Goal: Communication & Community: Answer question/provide support

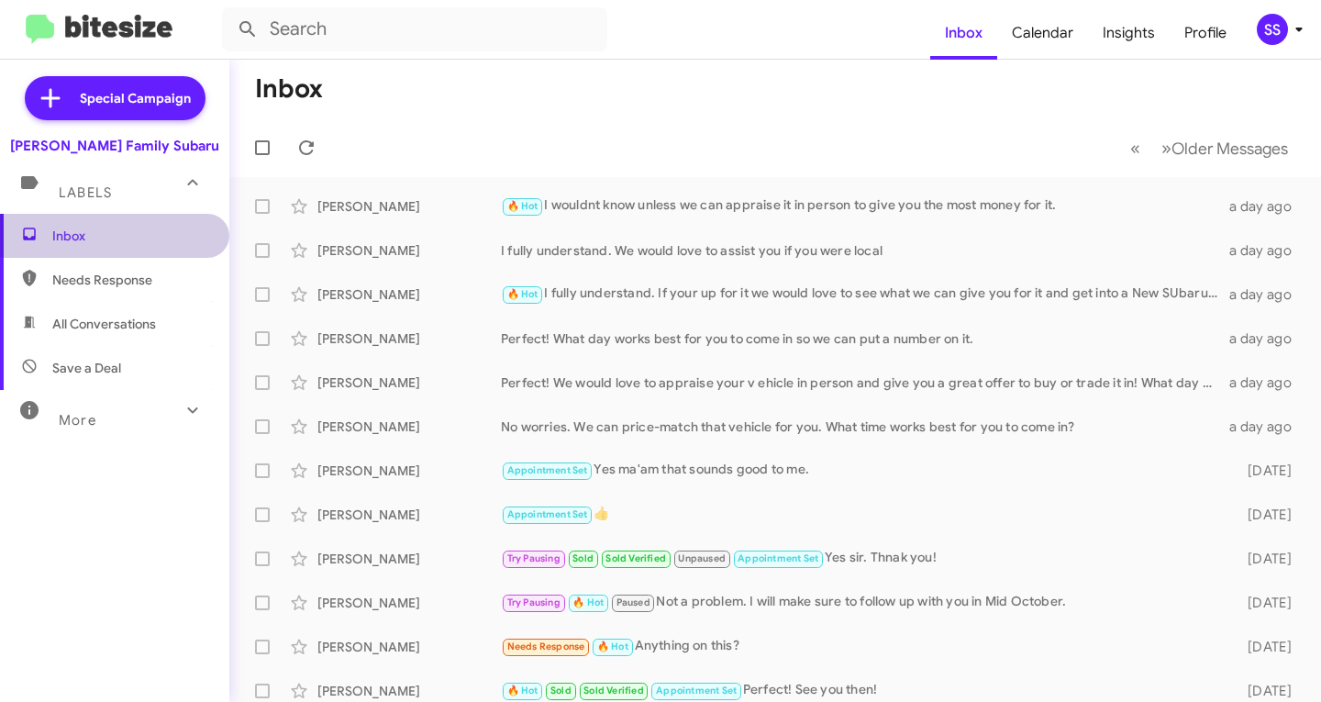
click at [123, 240] on span "Inbox" at bounding box center [130, 236] width 156 height 18
click at [118, 225] on span "Inbox" at bounding box center [114, 236] width 229 height 44
click at [115, 369] on span "Save a Deal" at bounding box center [86, 368] width 69 height 18
type input "in:not-interested"
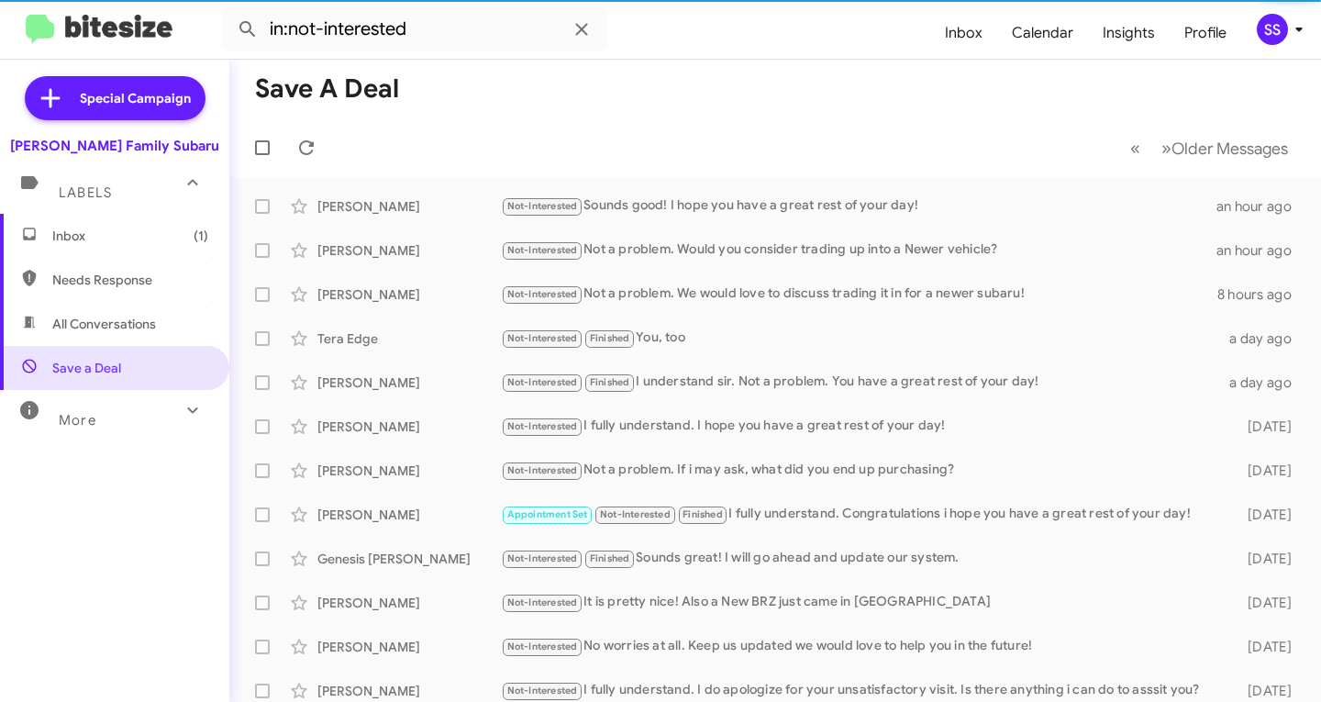
click at [137, 246] on span "Inbox (1)" at bounding box center [114, 236] width 229 height 44
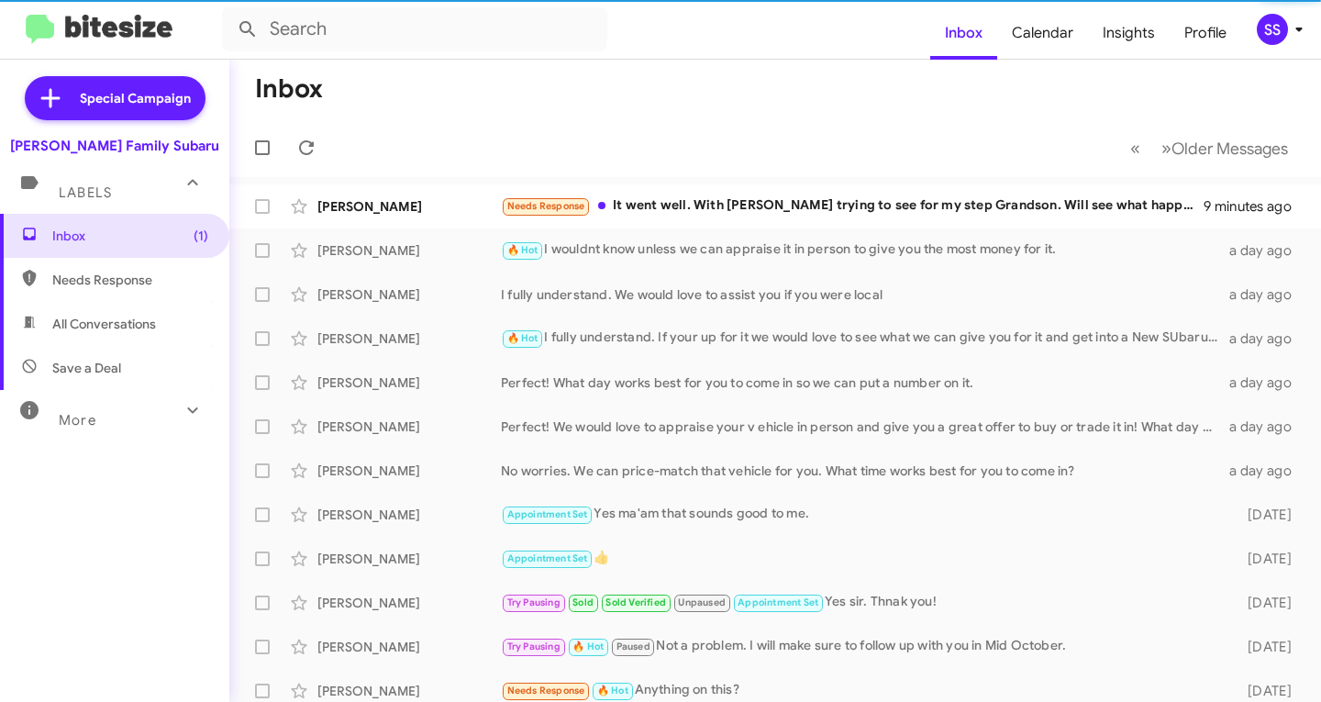
click at [661, 207] on div "Needs Response It went well. With [PERSON_NAME] trying to see for my step Grand…" at bounding box center [852, 205] width 703 height 21
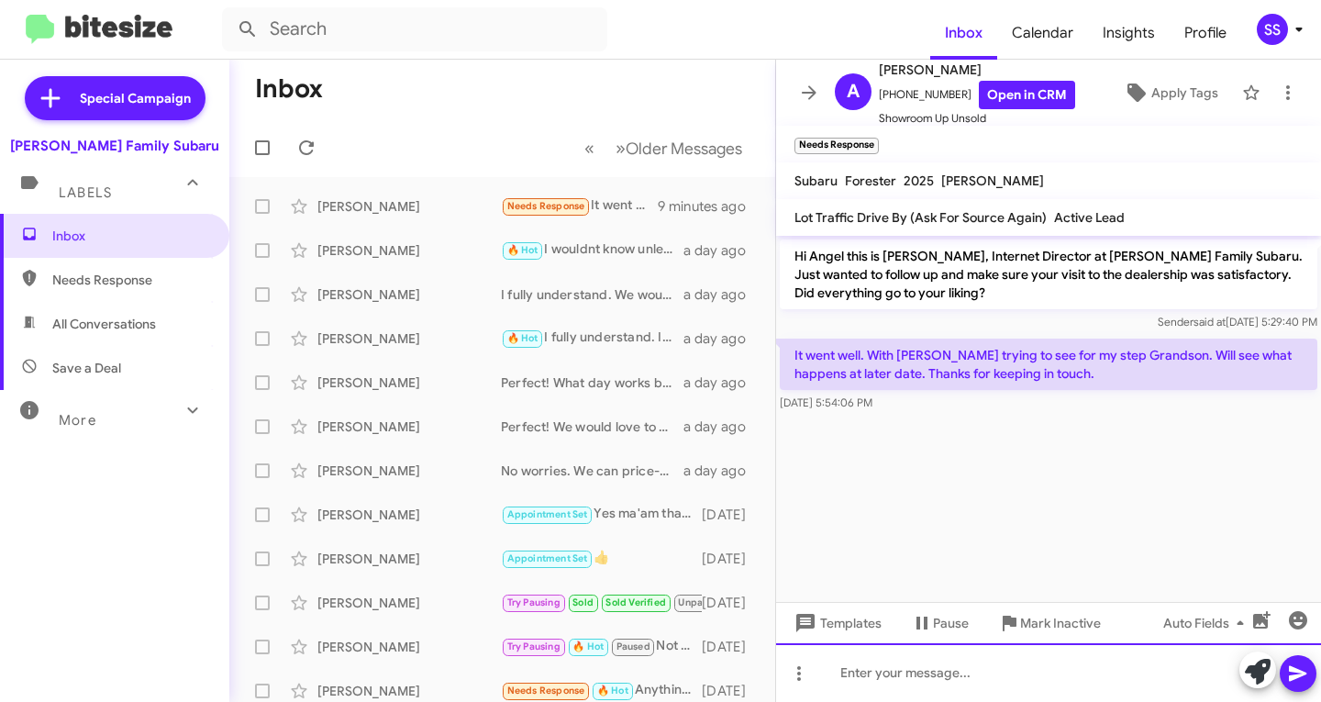
click at [934, 656] on div at bounding box center [1048, 672] width 545 height 59
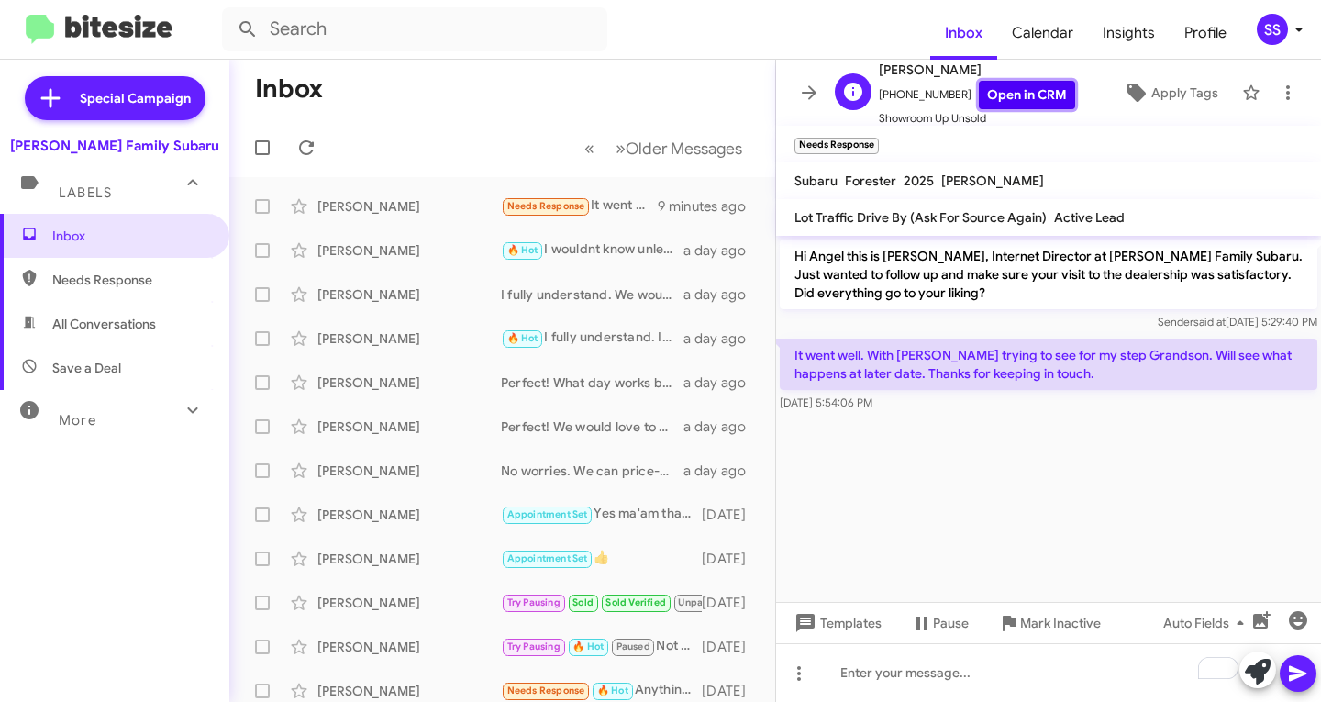
click at [1011, 95] on link "Open in CRM" at bounding box center [1027, 95] width 96 height 28
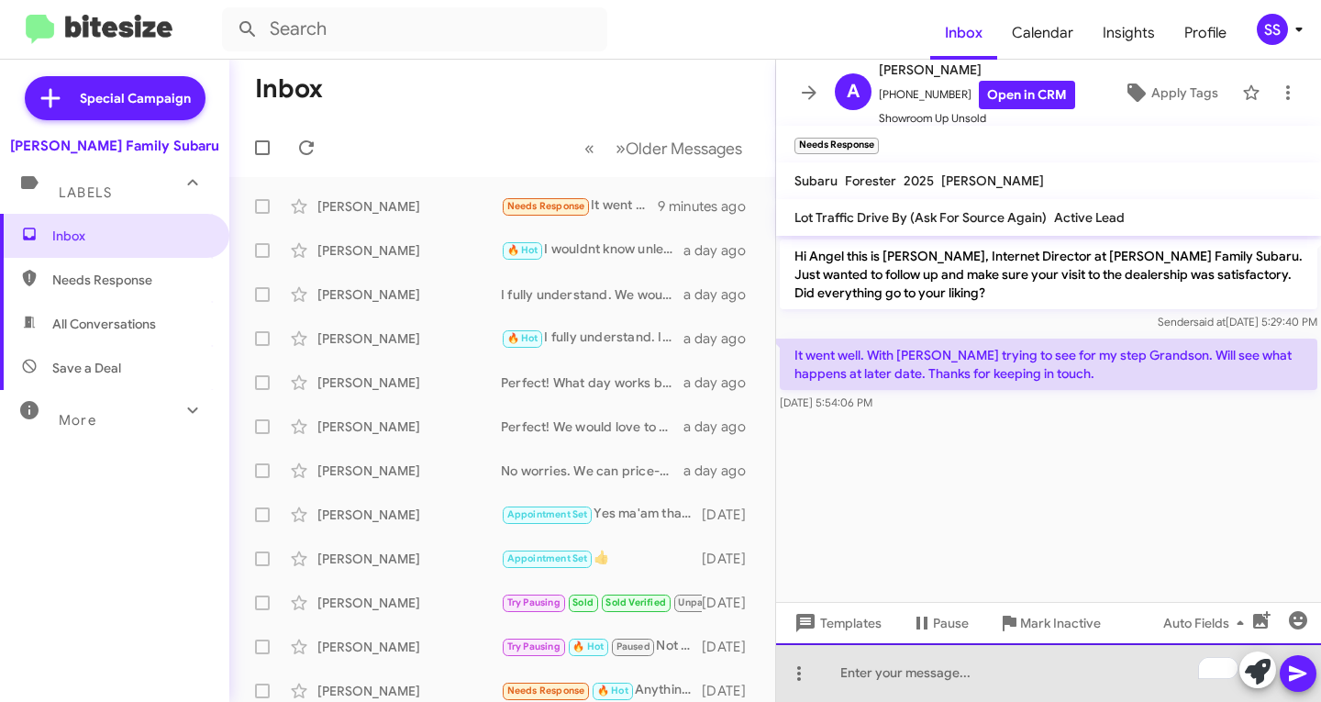
click at [962, 677] on div "To enrich screen reader interactions, please activate Accessibility in Grammarl…" at bounding box center [1048, 672] width 545 height 59
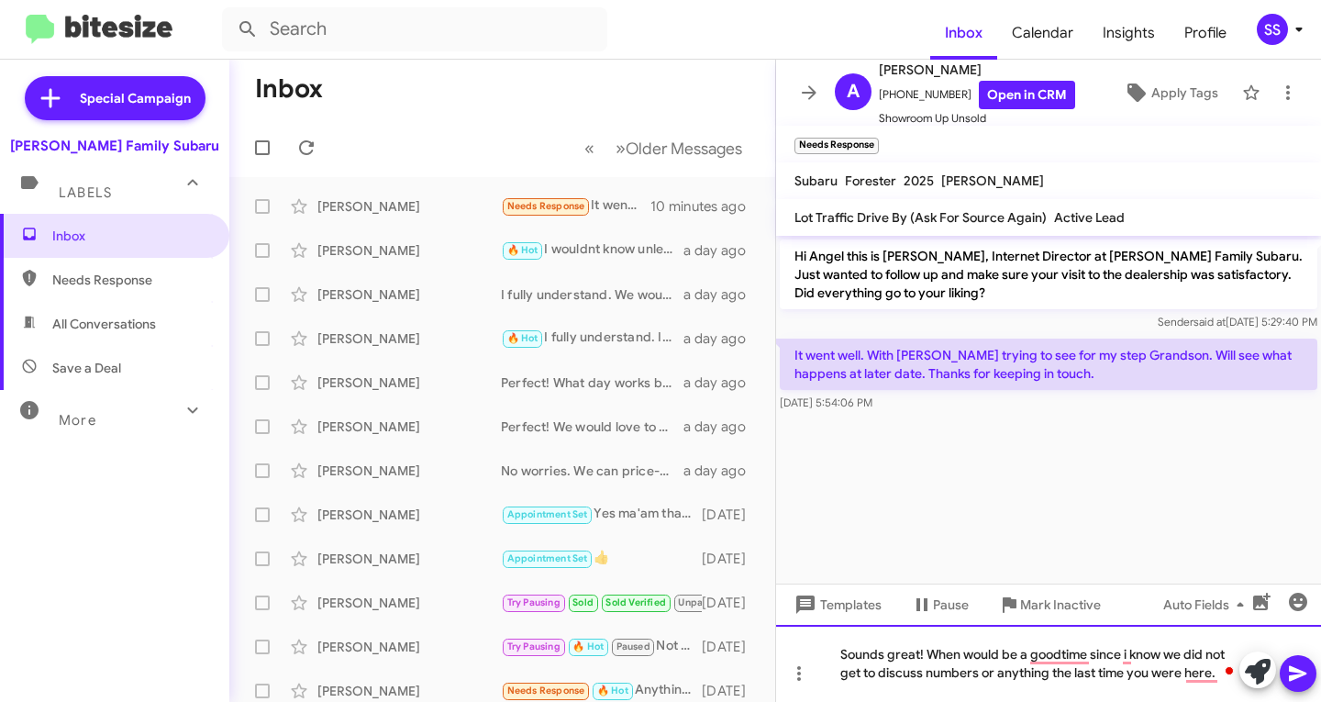
click at [1094, 651] on div "Sounds great! When would be a goodtime since i know we did not get to discuss n…" at bounding box center [1048, 663] width 545 height 77
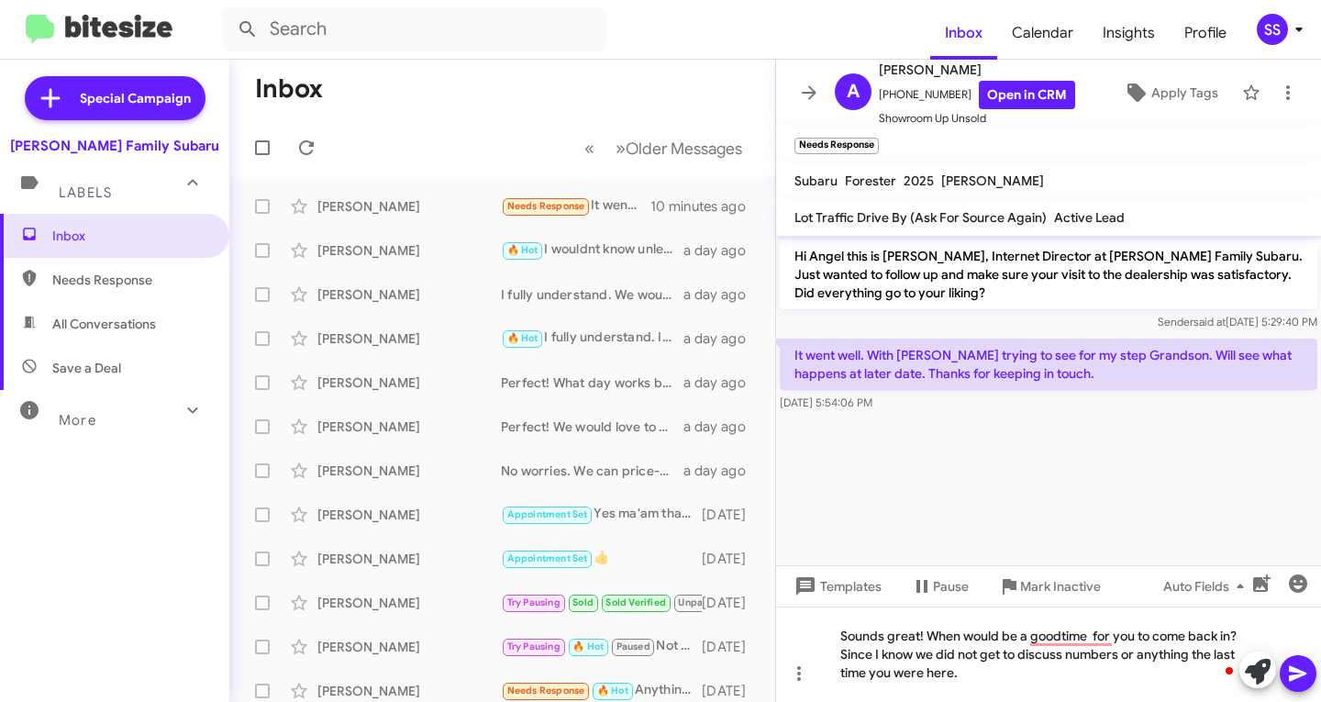
click at [1309, 683] on button at bounding box center [1298, 673] width 37 height 37
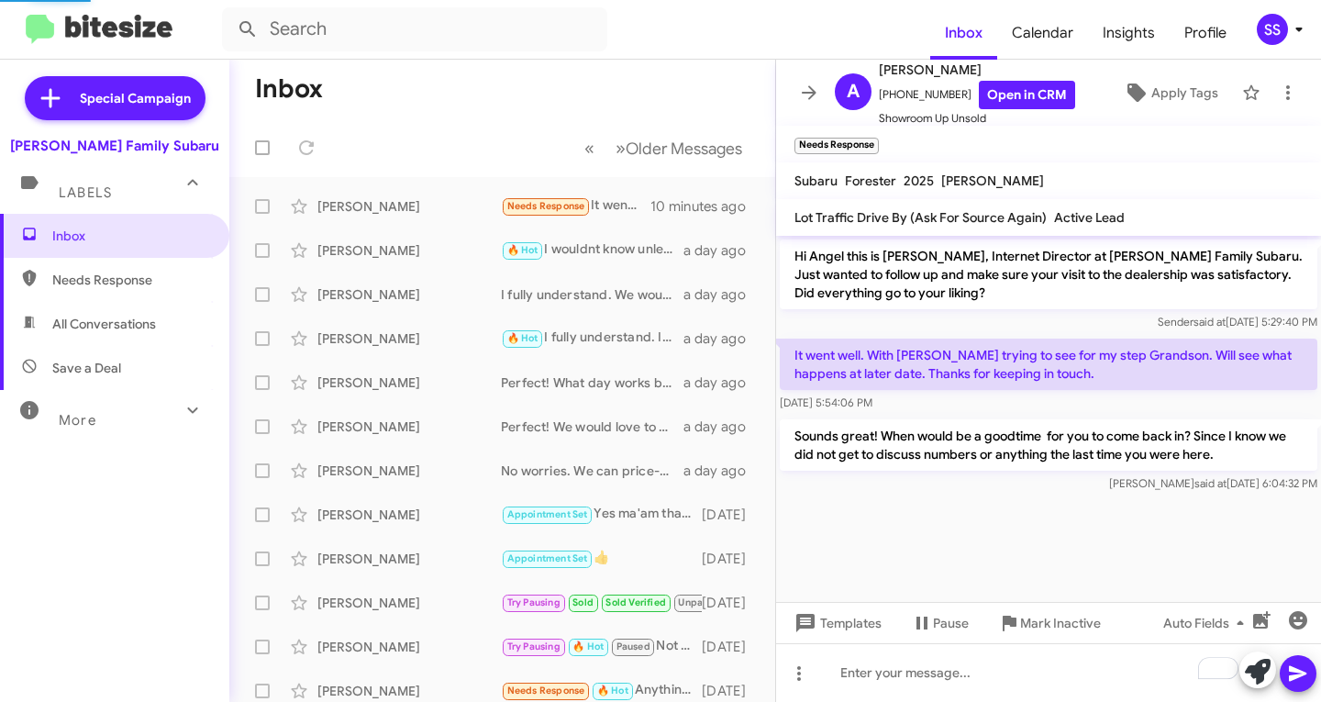
click at [105, 354] on span "Save a Deal" at bounding box center [114, 368] width 229 height 44
type input "in:not-interested"
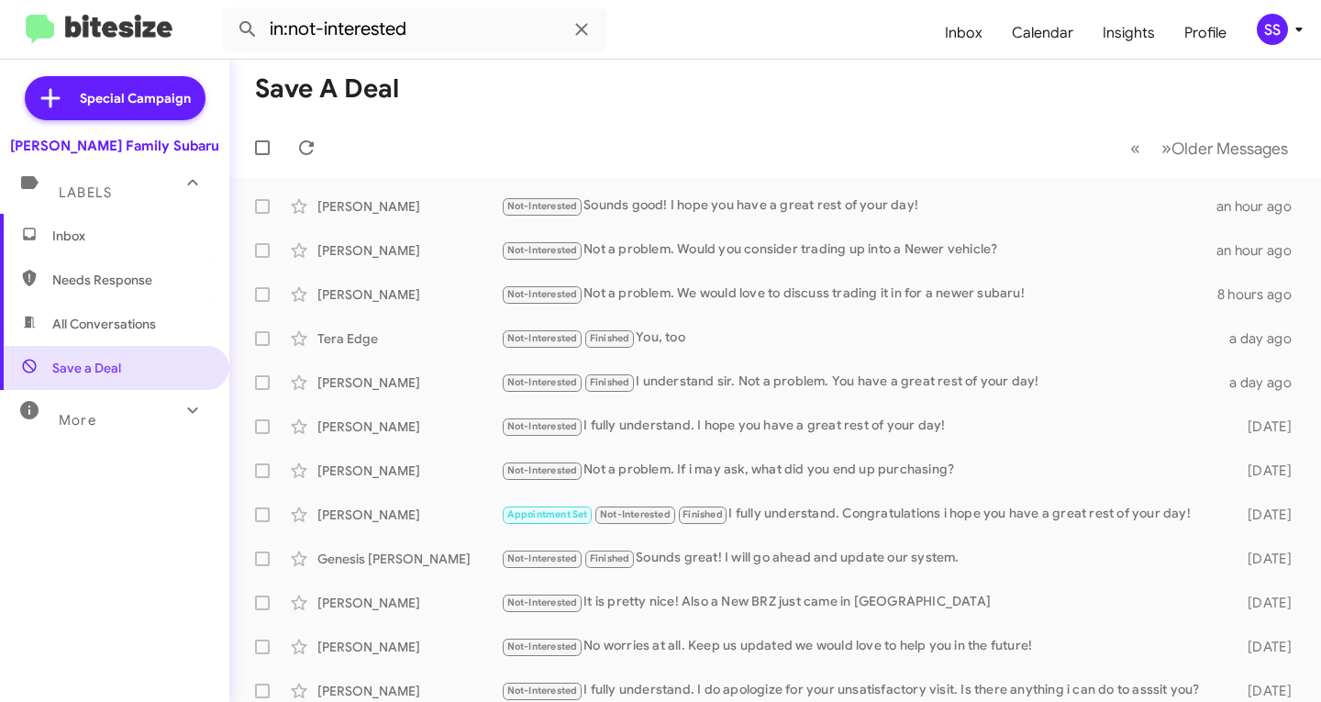
click at [143, 241] on span "Inbox" at bounding box center [130, 236] width 156 height 18
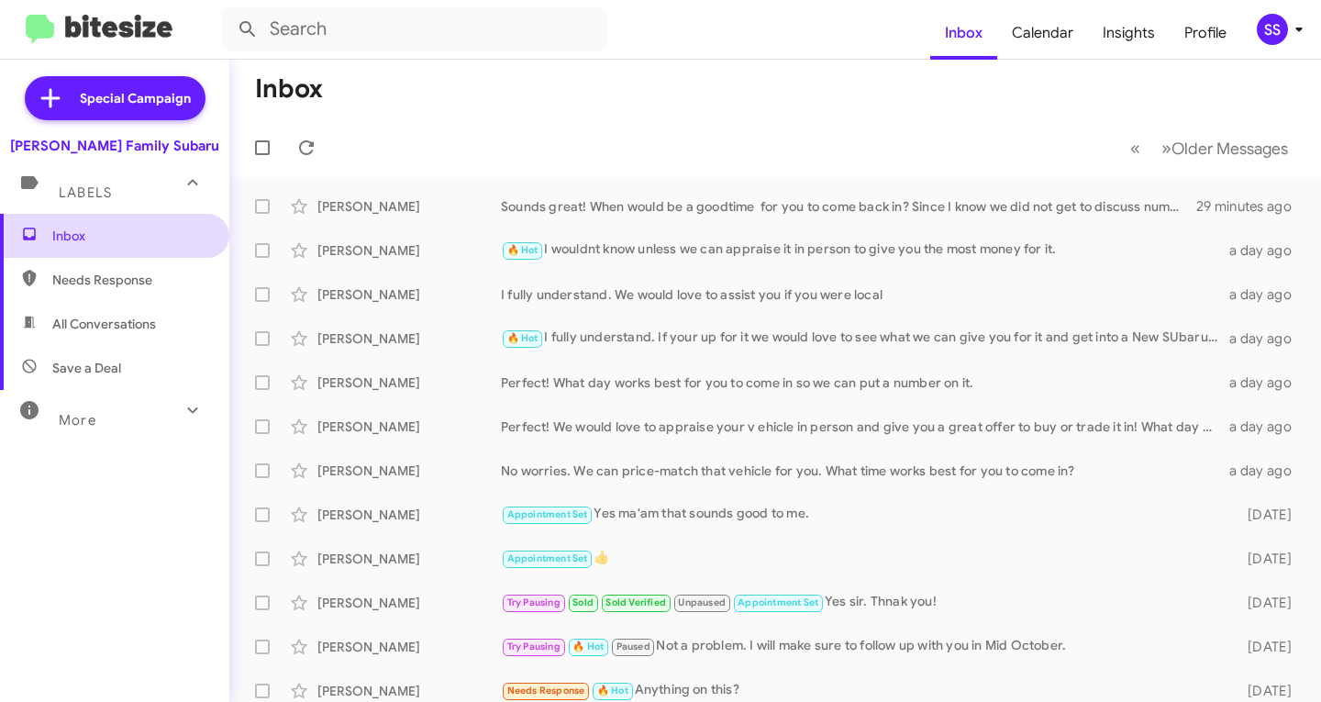
click at [151, 228] on span "Inbox" at bounding box center [130, 236] width 156 height 18
click at [124, 359] on span "Save a Deal" at bounding box center [114, 368] width 229 height 44
type input "in:not-interested"
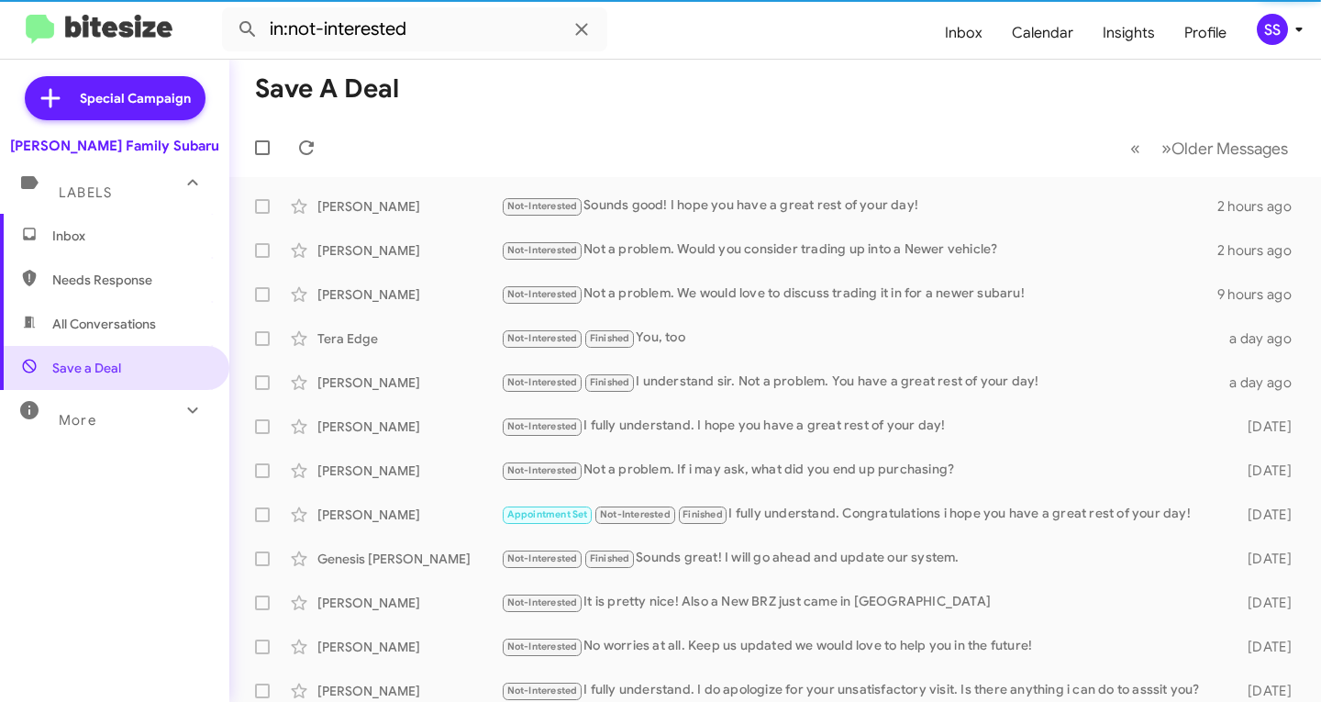
click at [158, 238] on span "Inbox" at bounding box center [130, 236] width 156 height 18
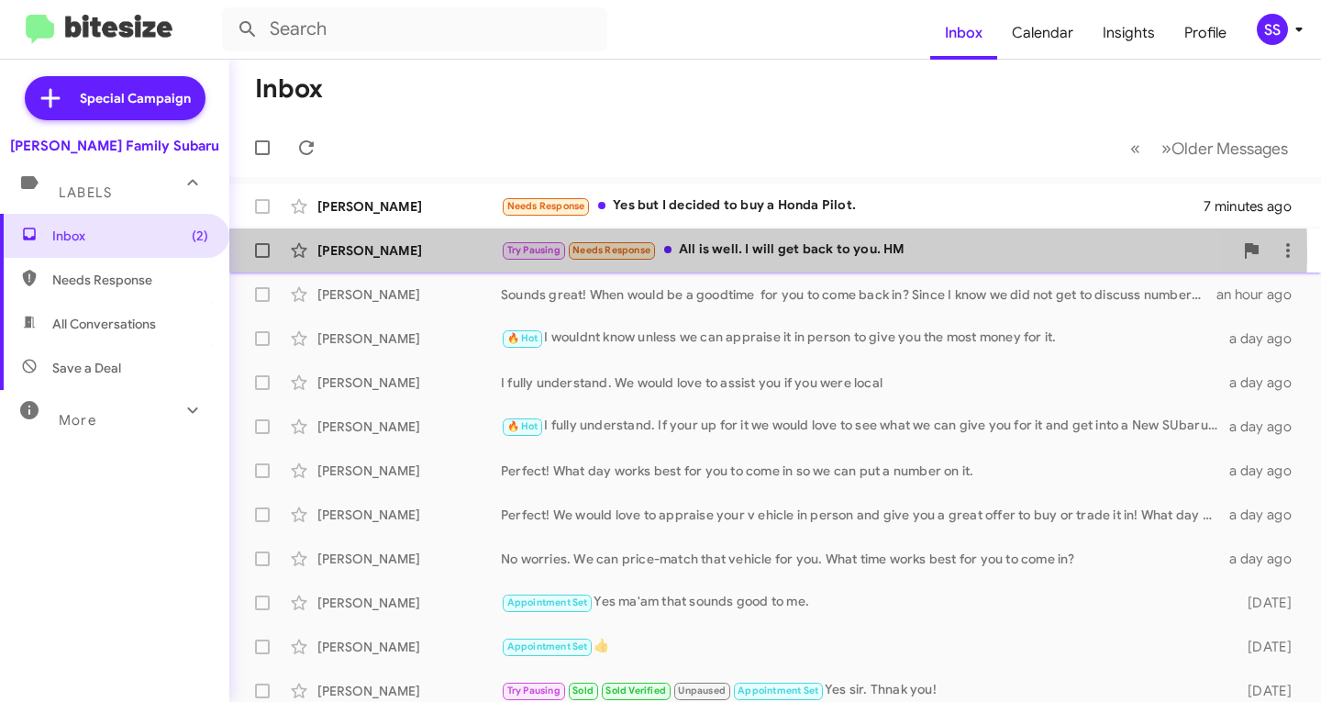
click at [448, 255] on div "[PERSON_NAME]" at bounding box center [408, 250] width 183 height 18
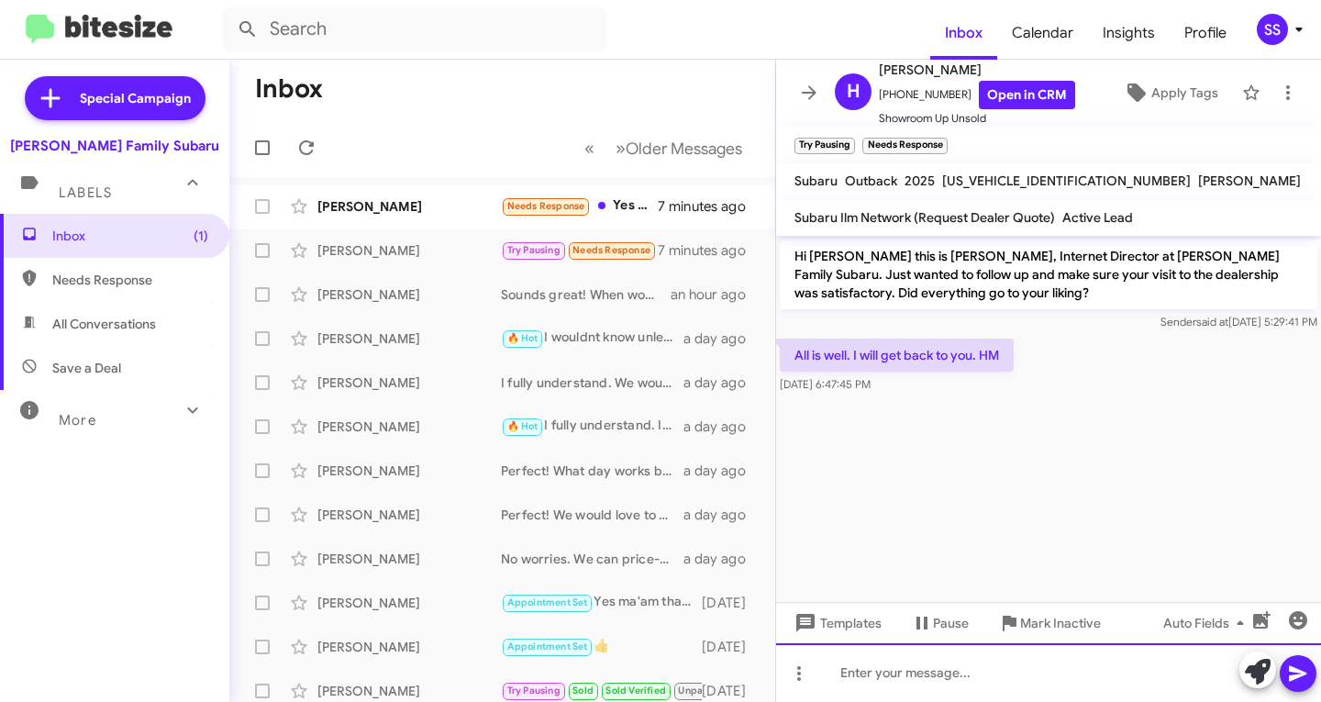
click at [911, 684] on div at bounding box center [1048, 672] width 545 height 59
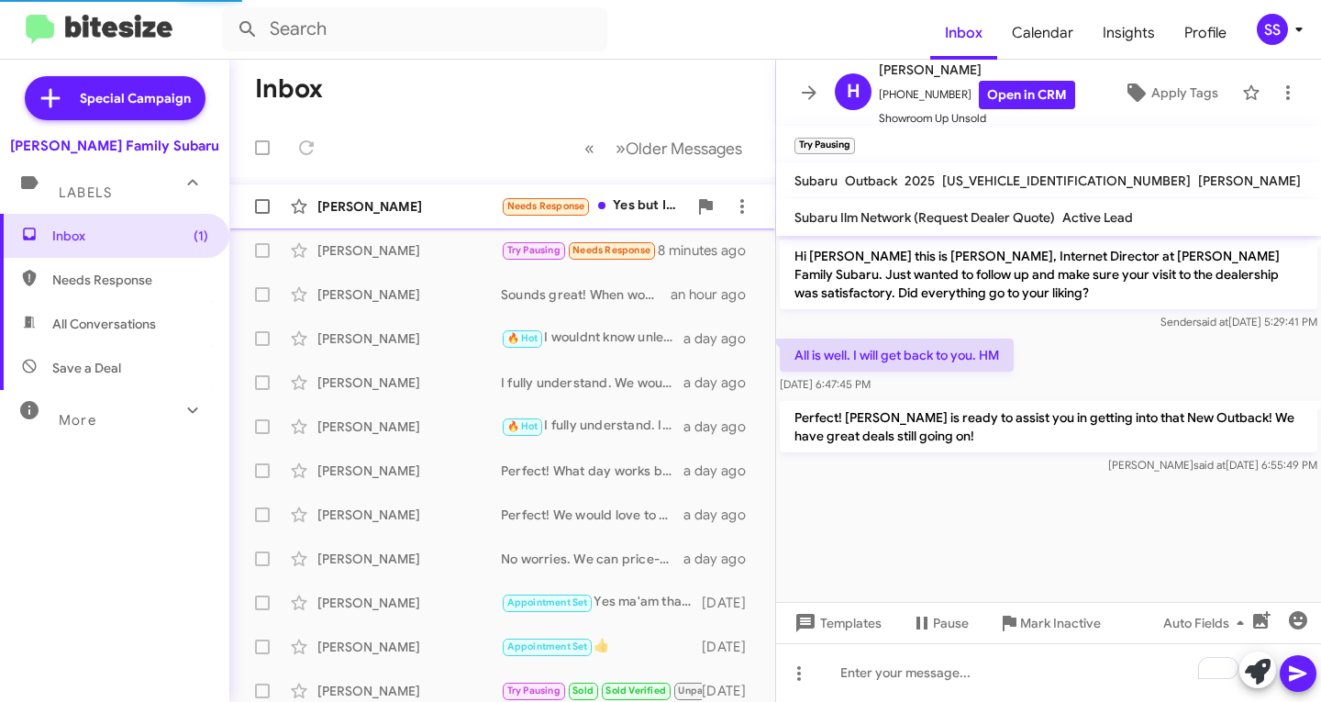
click at [394, 218] on div "[PERSON_NAME] Needs Response Yes but I decided to buy a Honda Pilot. 7 minutes …" at bounding box center [502, 206] width 516 height 37
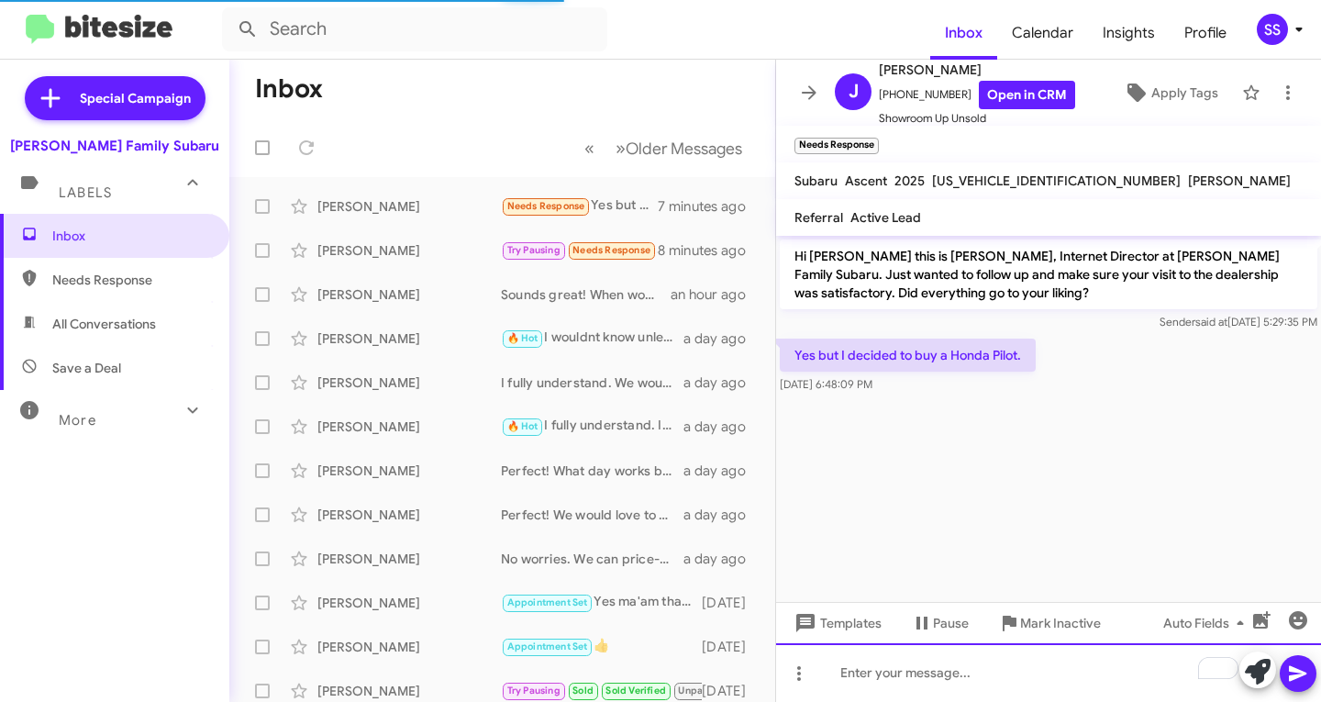
click at [967, 662] on div "To enrich screen reader interactions, please activate Accessibility in Grammarl…" at bounding box center [1048, 672] width 545 height 59
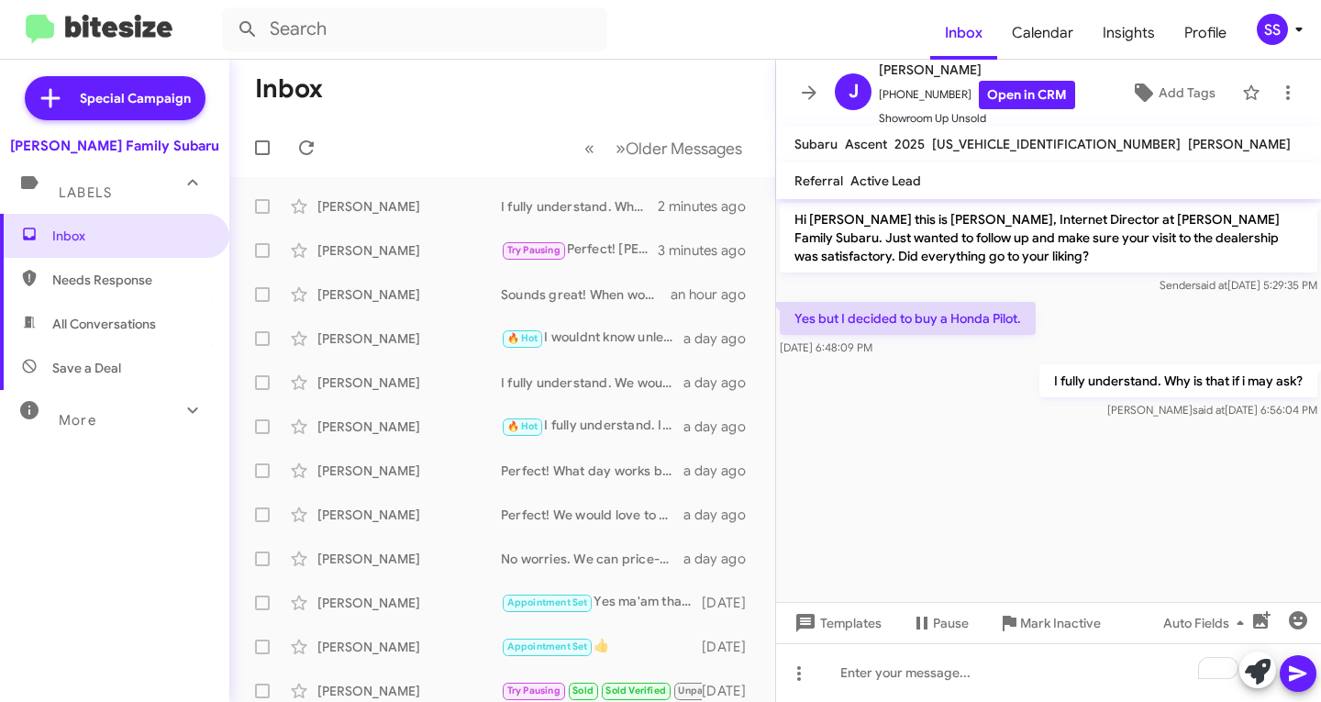
click at [117, 379] on span "Save a Deal" at bounding box center [114, 368] width 229 height 44
type input "in:not-interested"
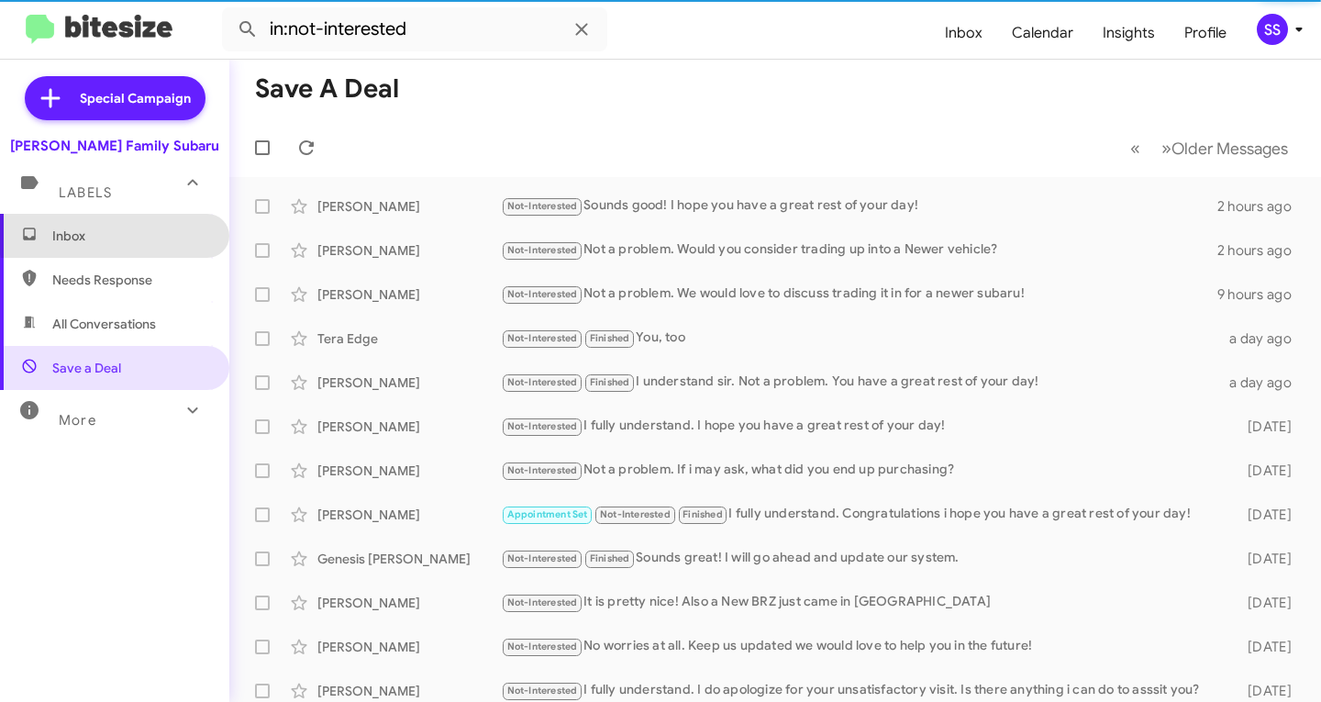
click at [159, 231] on span "Inbox" at bounding box center [130, 236] width 156 height 18
